Goal: Information Seeking & Learning: Learn about a topic

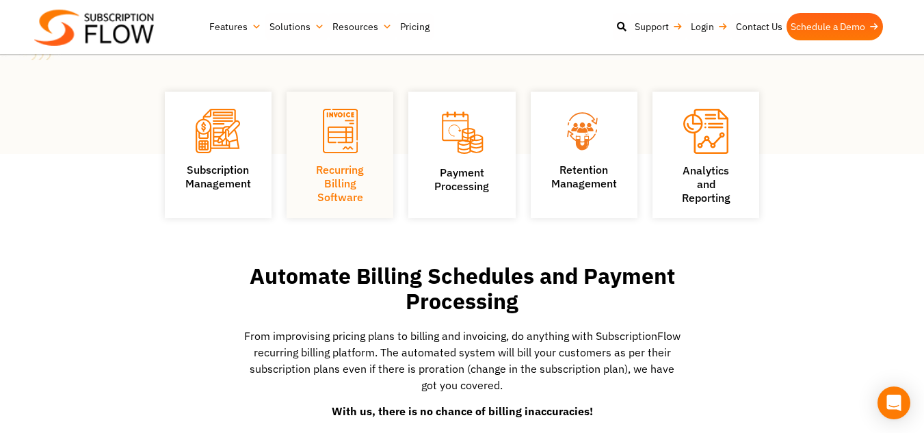
scroll to position [231, 0]
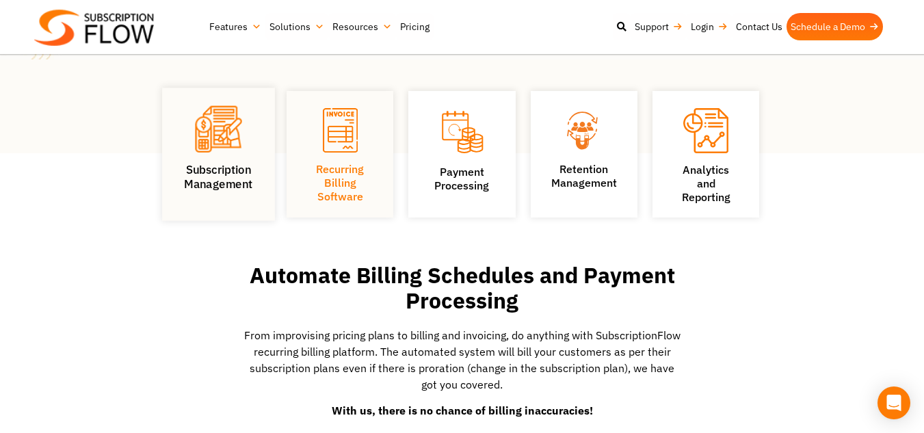
click at [213, 153] on img at bounding box center [218, 129] width 47 height 47
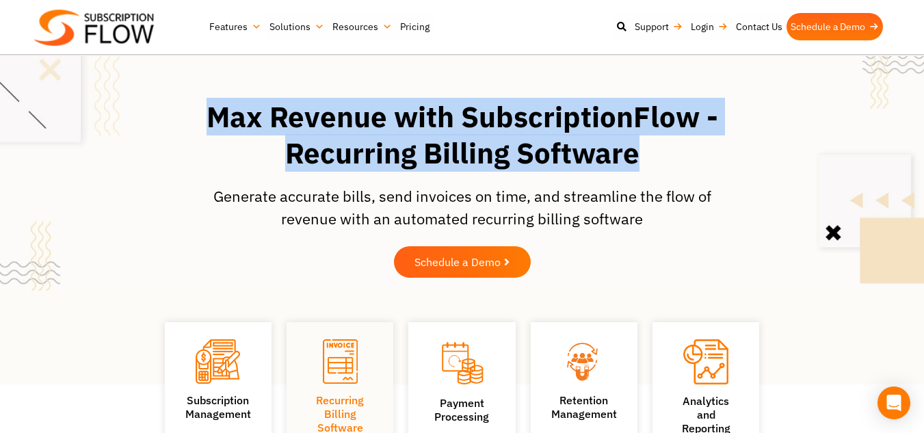
drag, startPoint x: 636, startPoint y: 158, endPoint x: 203, endPoint y: 120, distance: 435.5
click at [203, 120] on h1 "Max Revenue with SubscriptionFlow - Recurring Billing Software" at bounding box center [463, 135] width 568 height 72
copy h1 "Max Revenue with SubscriptionFlow - Recurring Billing Software"
click at [203, 120] on h1 "Max Revenue with SubscriptionFlow - Recurring Billing Software" at bounding box center [463, 135] width 568 height 72
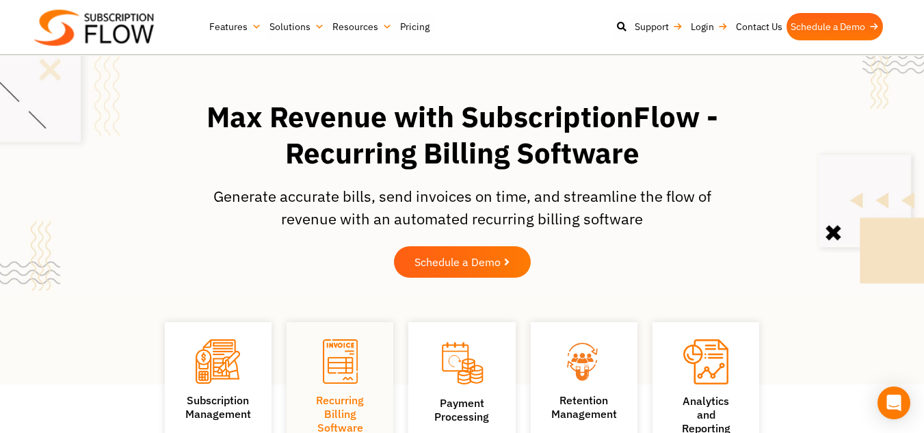
click at [699, 224] on p "Generate accurate bills, send invoices on time, and streamline the flow of reve…" at bounding box center [462, 207] width 499 height 45
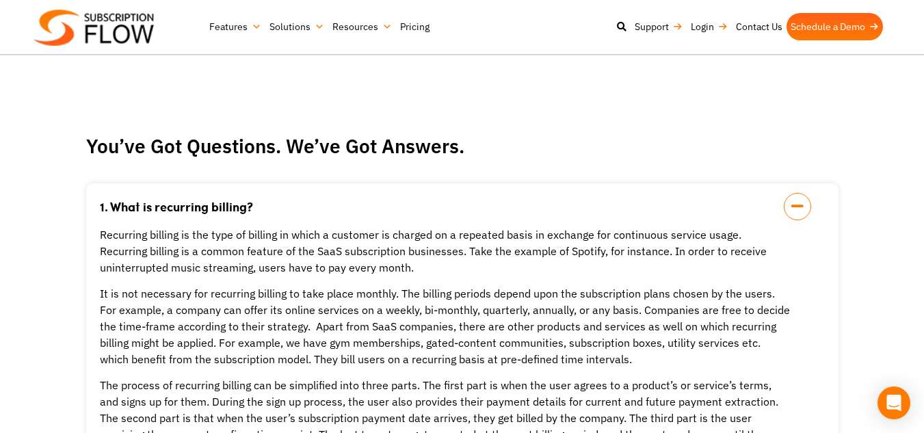
scroll to position [2469, 0]
click at [805, 192] on icon at bounding box center [797, 205] width 27 height 27
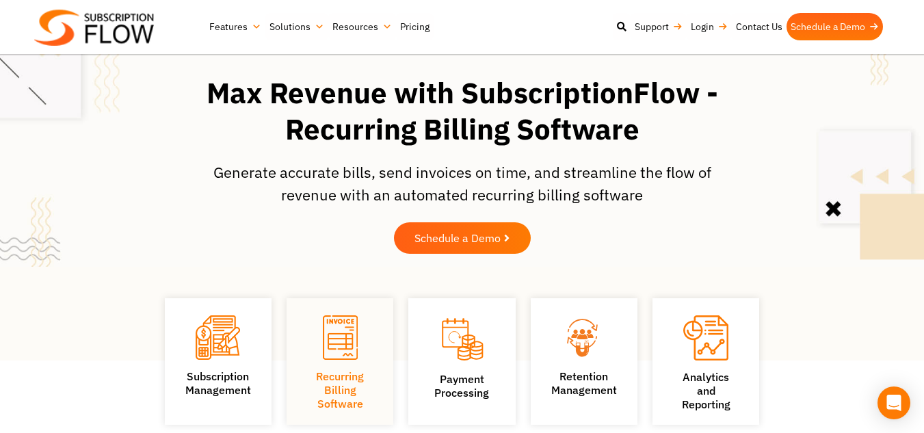
scroll to position [25, 0]
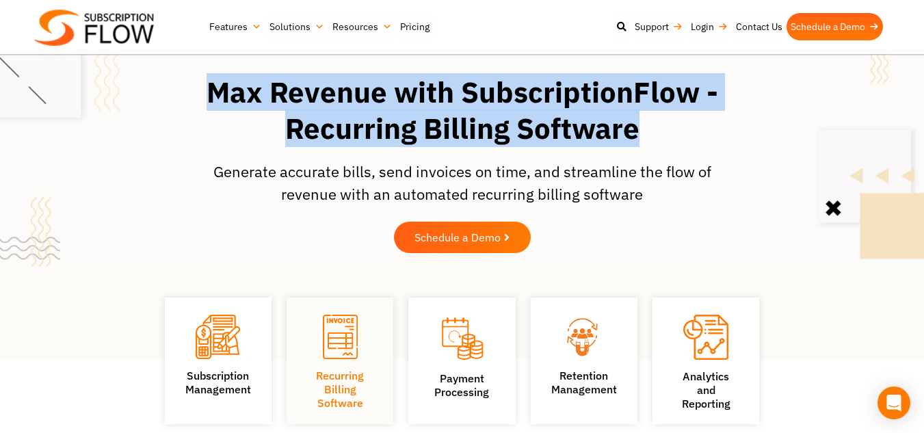
drag, startPoint x: 634, startPoint y: 131, endPoint x: 187, endPoint y: 84, distance: 449.2
click at [187, 84] on h1 "Max Revenue with SubscriptionFlow - Recurring Billing Software" at bounding box center [463, 111] width 568 height 72
copy h1 "Max Revenue with SubscriptionFlow - Recurring Billing Software"
click at [187, 84] on h1 "Max Revenue with SubscriptionFlow - Recurring Billing Software" at bounding box center [463, 111] width 568 height 72
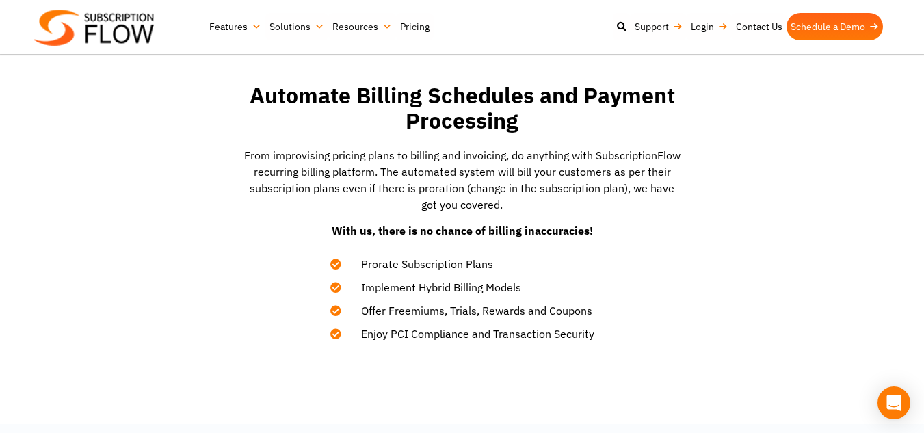
scroll to position [412, 0]
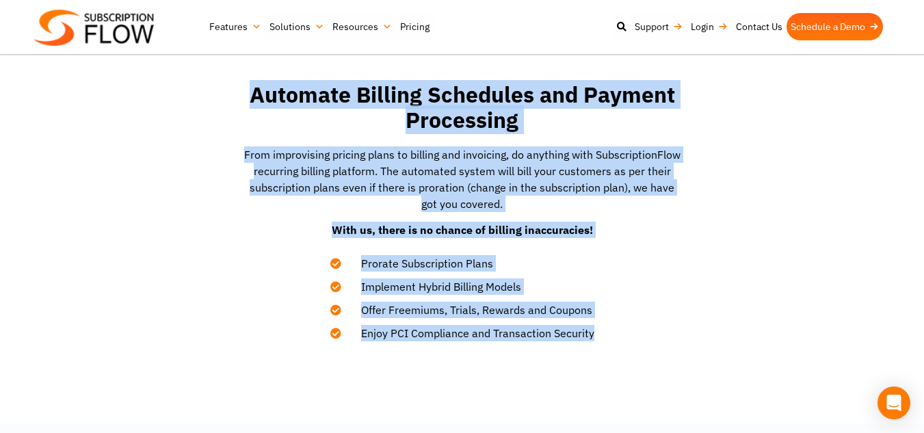
drag, startPoint x: 595, startPoint y: 335, endPoint x: 250, endPoint y: 100, distance: 417.1
click at [250, 100] on div "Automate Billing Schedules and Payment Processing From improvising pricing plan…" at bounding box center [462, 211] width 547 height 272
copy div "Automate Billing Schedules and Payment Processing From improvising pricing plan…"
click at [250, 100] on h2 "Automate Billing Schedules and Payment Processing" at bounding box center [463, 107] width 534 height 51
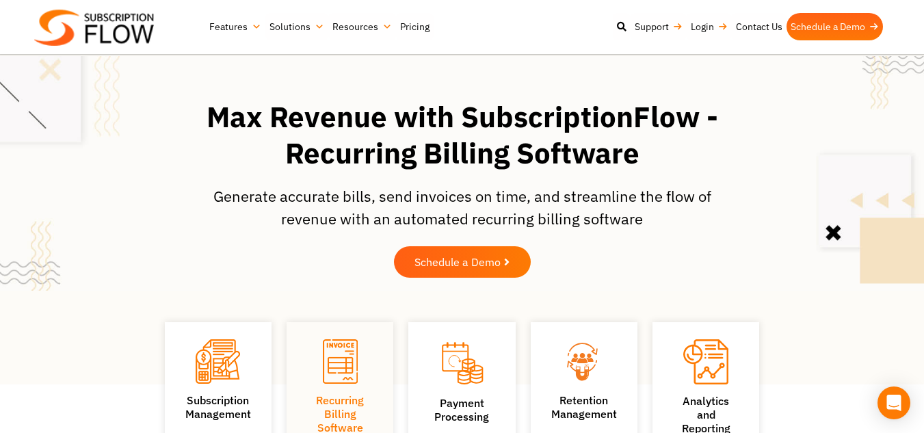
scroll to position [234, 0]
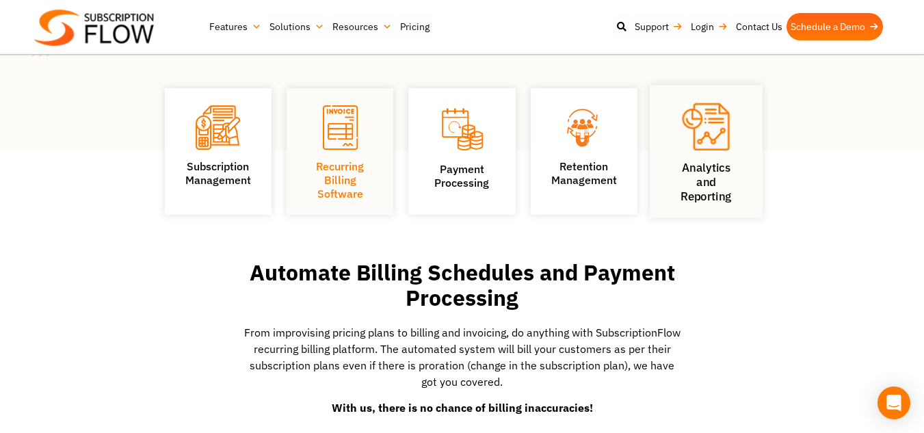
click at [713, 168] on link "Analytics and Reporting" at bounding box center [706, 182] width 51 height 43
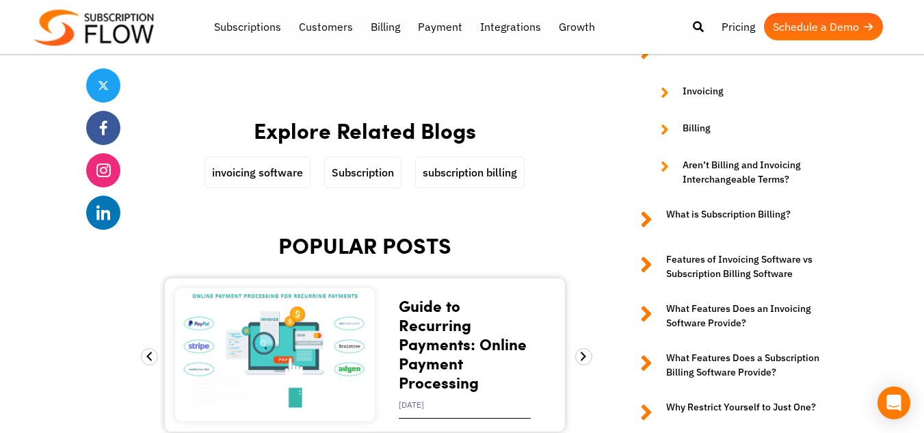
scroll to position [4577, 0]
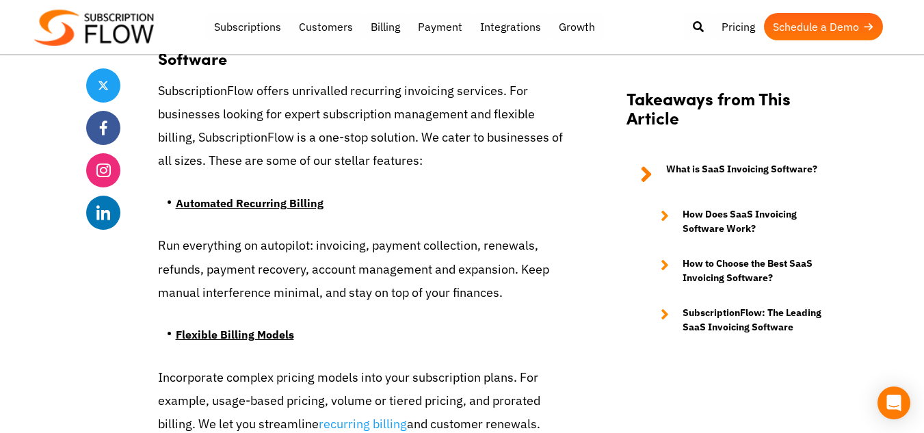
scroll to position [6158, 0]
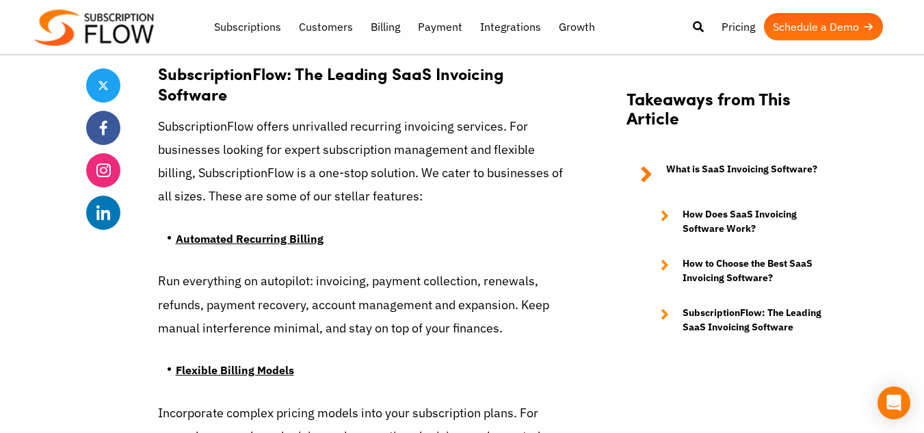
scroll to position [6122, 0]
click at [543, 229] on li "Automated Recurring Billing" at bounding box center [374, 242] width 396 height 27
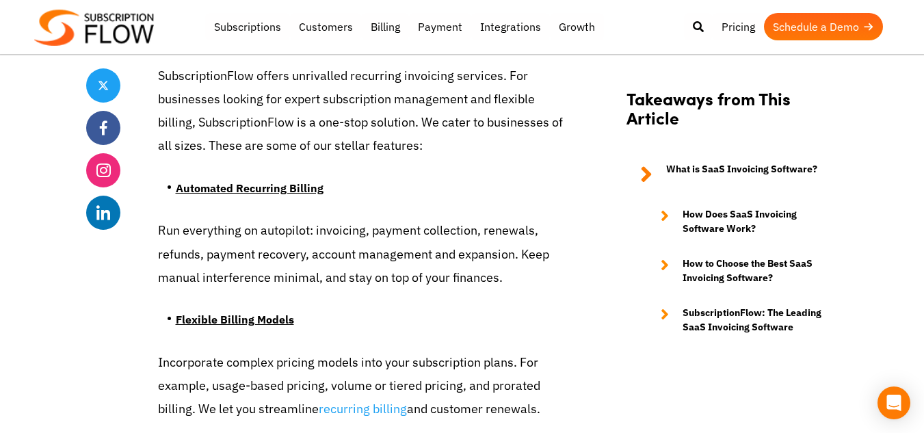
scroll to position [6174, 0]
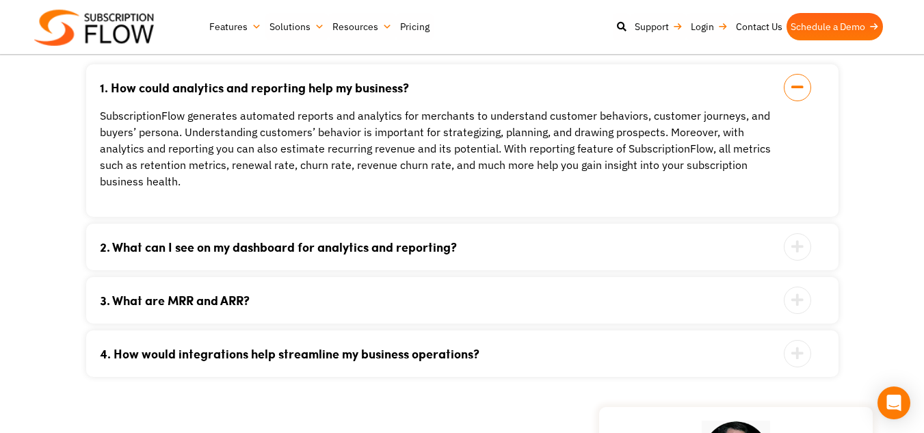
scroll to position [2545, 0]
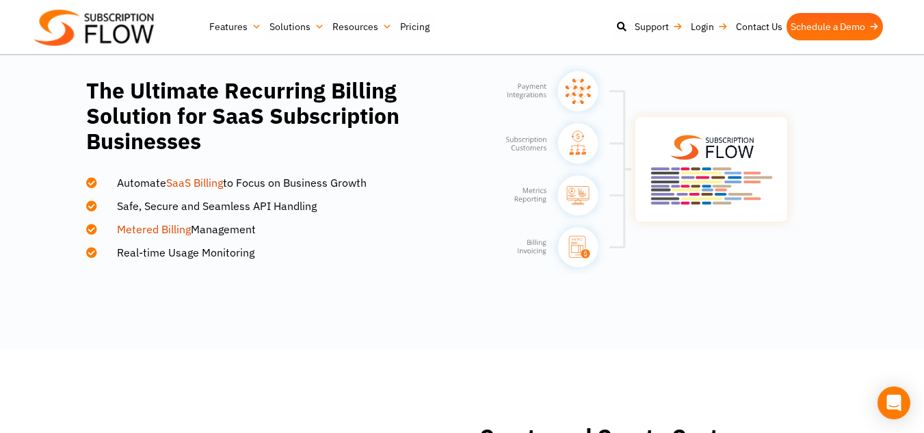
scroll to position [846, 0]
click at [335, 244] on li "Real-time Usage Monitoring" at bounding box center [265, 248] width 359 height 23
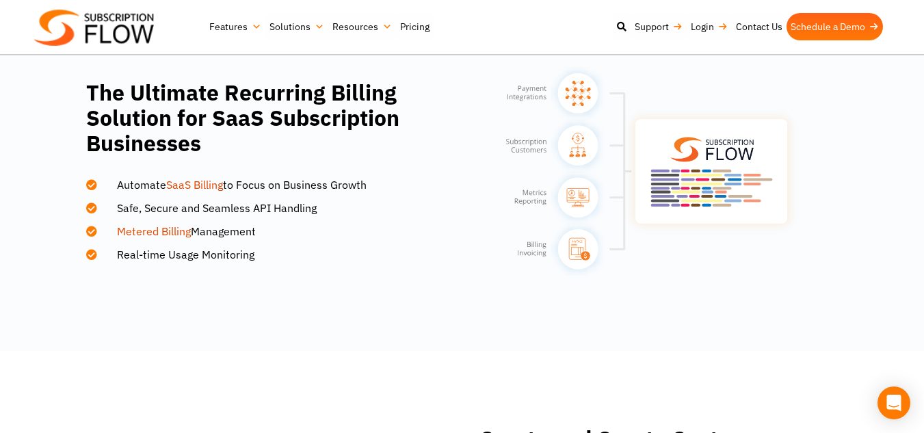
scroll to position [850, 0]
